Goal: Information Seeking & Learning: Learn about a topic

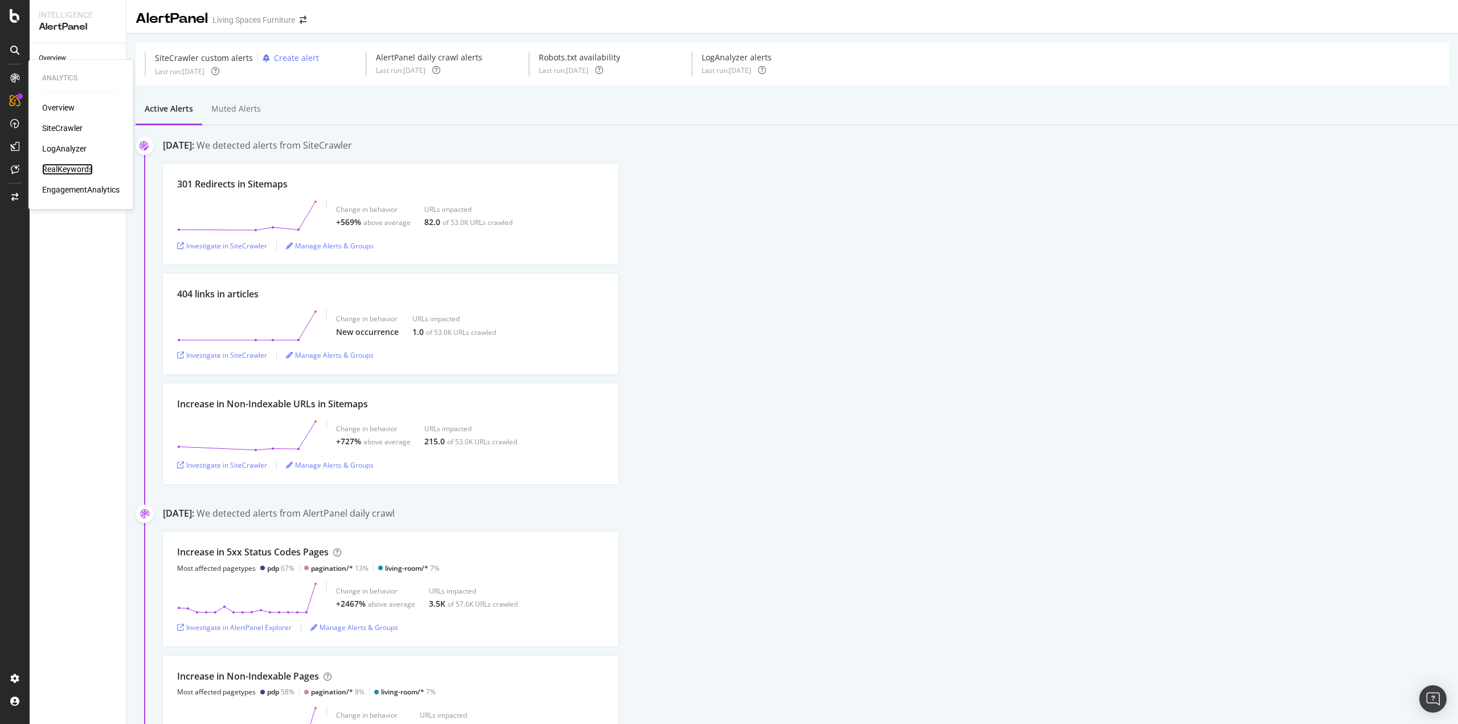
drag, startPoint x: 63, startPoint y: 165, endPoint x: 71, endPoint y: 164, distance: 7.4
click at [63, 165] on div "RealKeywords" at bounding box center [67, 168] width 51 height 11
